Goal: Navigation & Orientation: Find specific page/section

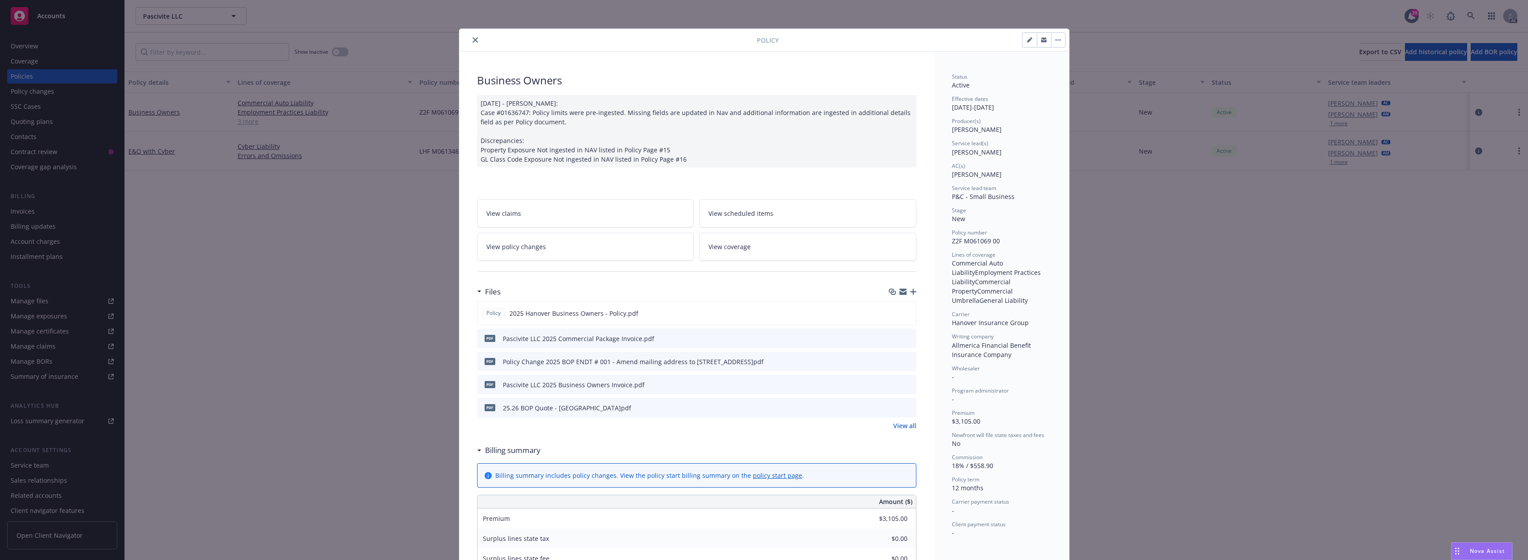
click at [471, 36] on button "close" at bounding box center [475, 40] width 11 height 11
